Goal: Information Seeking & Learning: Learn about a topic

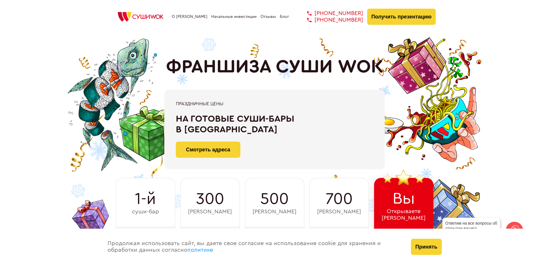
click at [190, 16] on link "О [PERSON_NAME]" at bounding box center [190, 16] width 36 height 5
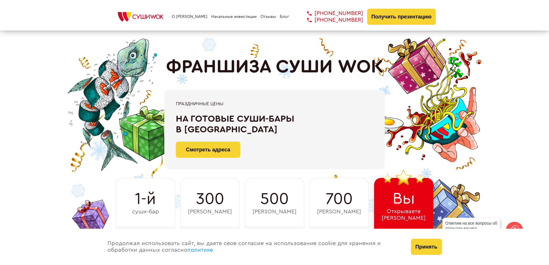
scroll to position [58, 0]
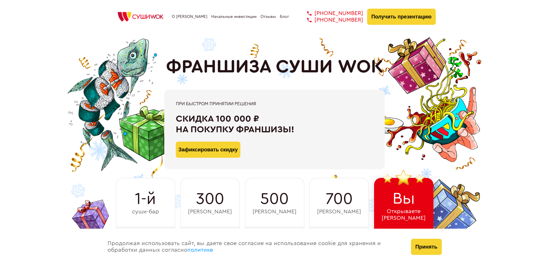
scroll to position [328, 0]
